Goal: Find specific page/section: Find specific page/section

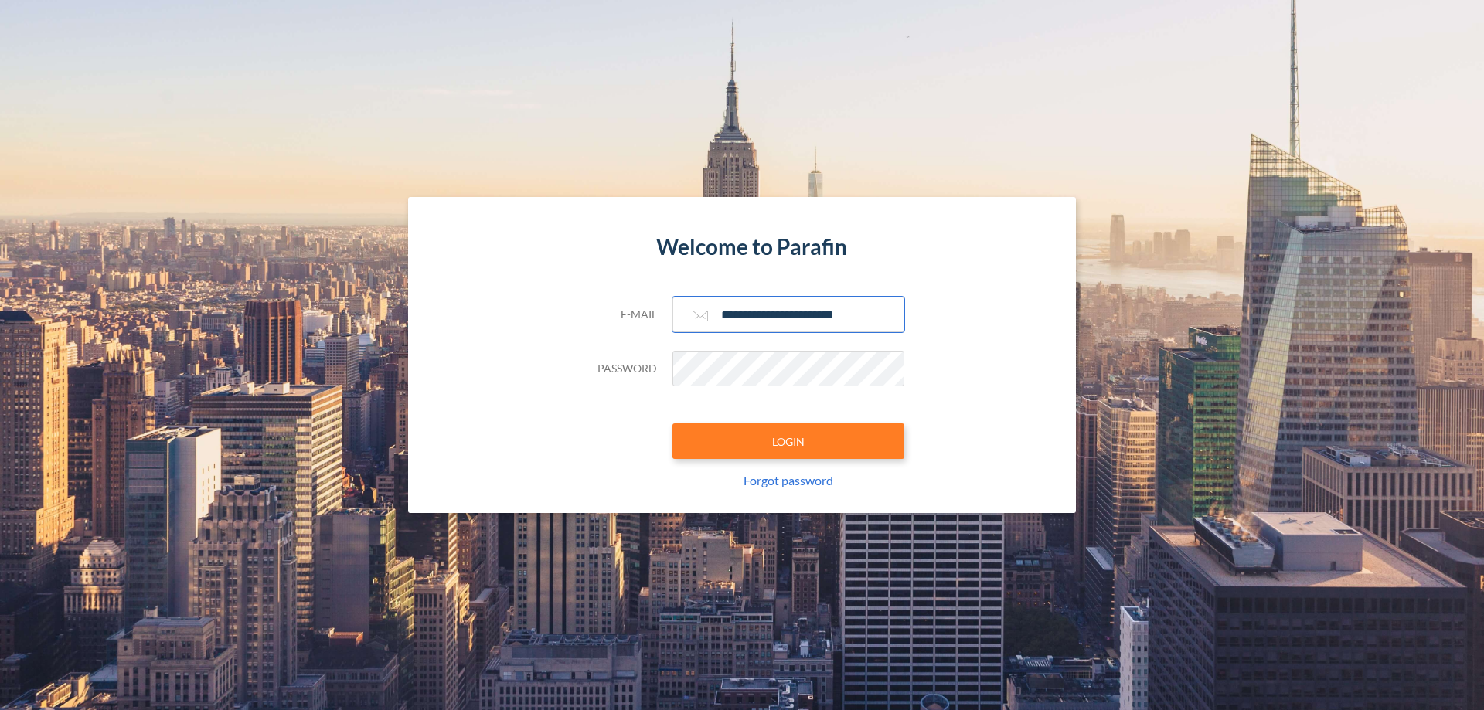
type input "**********"
click at [789, 441] on button "LOGIN" at bounding box center [789, 442] width 232 height 36
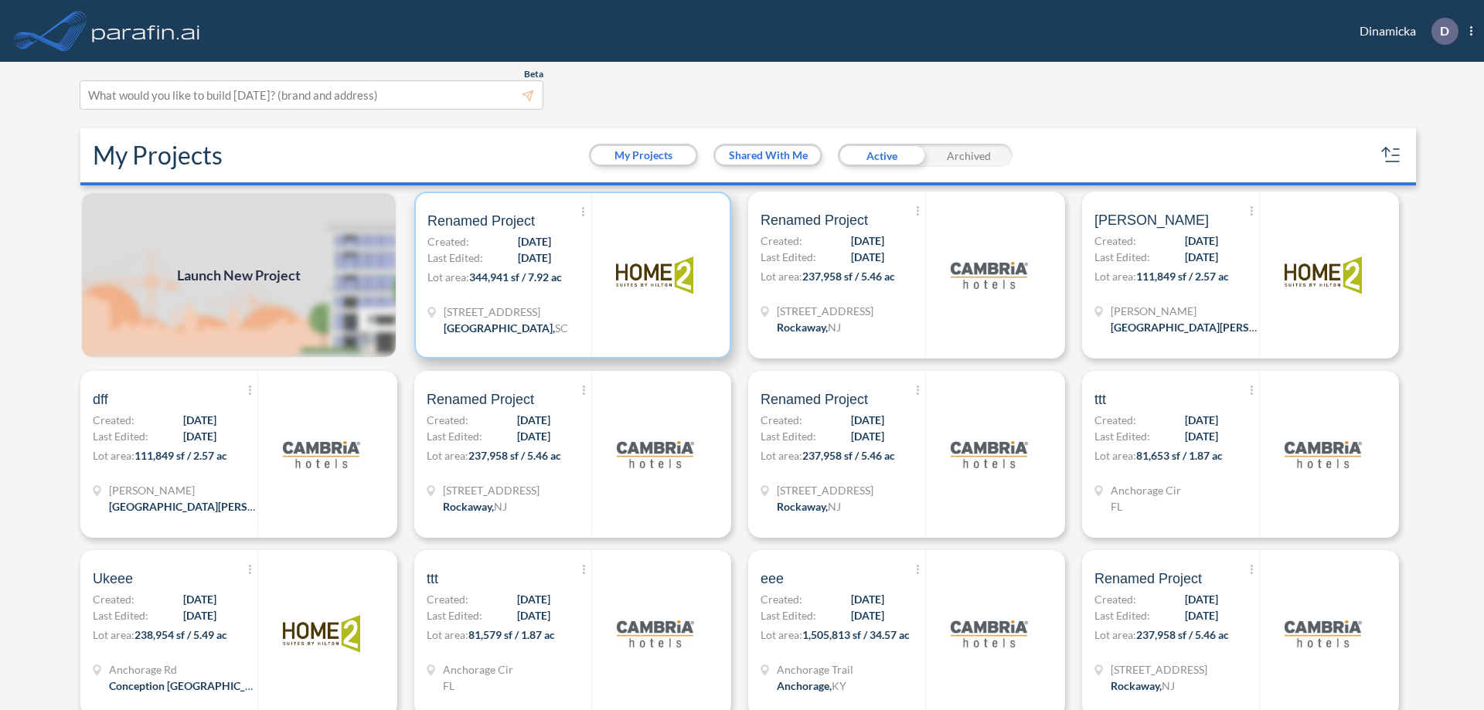
scroll to position [4, 0]
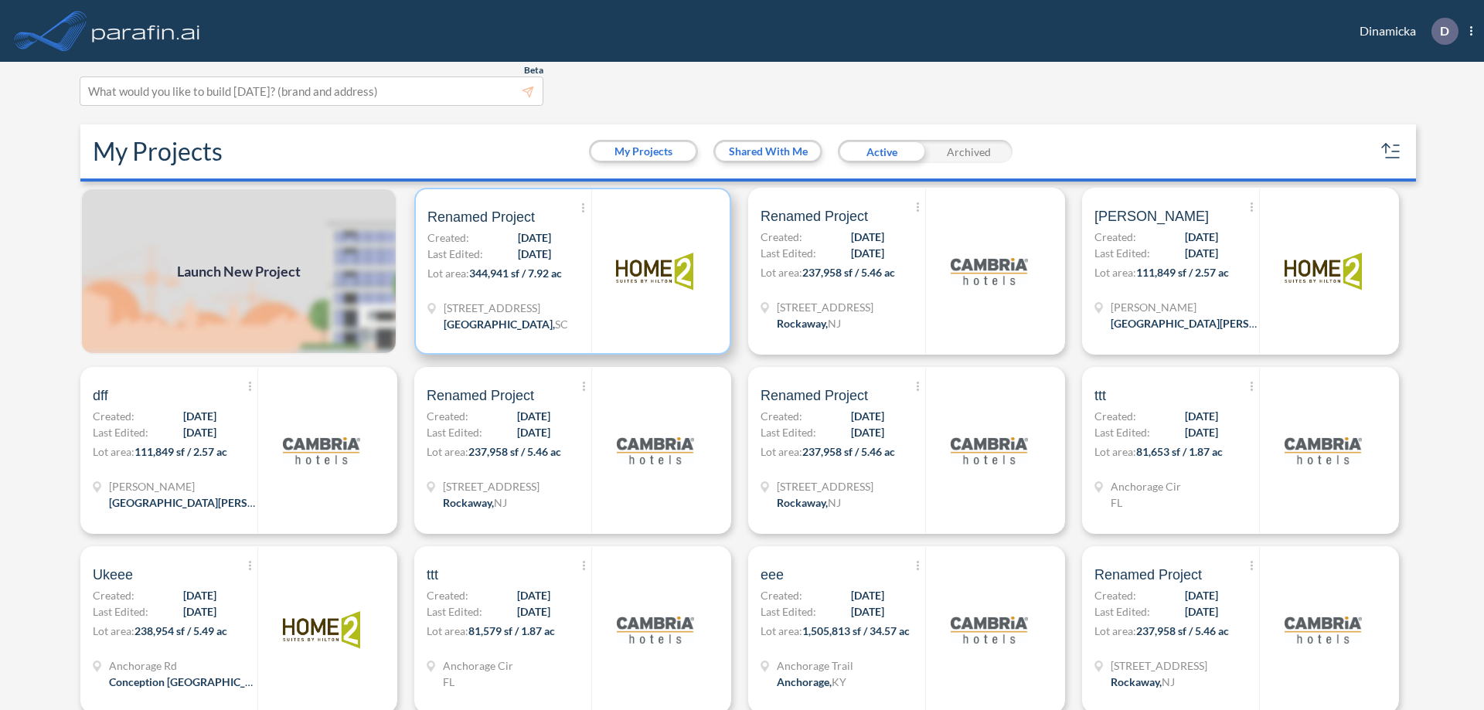
click at [570, 271] on p "Lot area: 344,941 sf / 7.92 ac" at bounding box center [510, 276] width 164 height 22
